Goal: Information Seeking & Learning: Learn about a topic

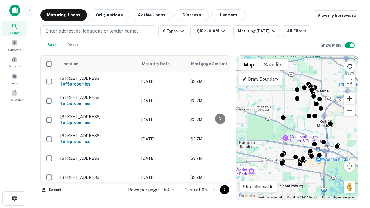
click at [349, 99] on button "Zoom in" at bounding box center [350, 99] width 12 height 12
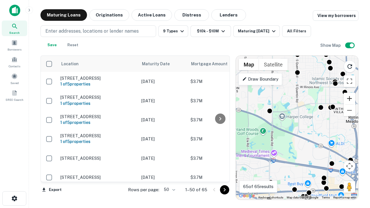
click at [349, 99] on button "Zoom in" at bounding box center [350, 99] width 12 height 12
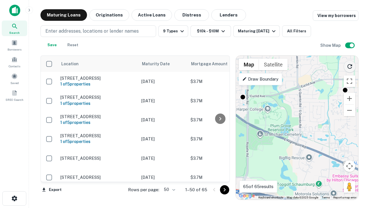
click at [350, 65] on icon "Reload search area" at bounding box center [349, 66] width 7 height 7
